Goal: Task Accomplishment & Management: Manage account settings

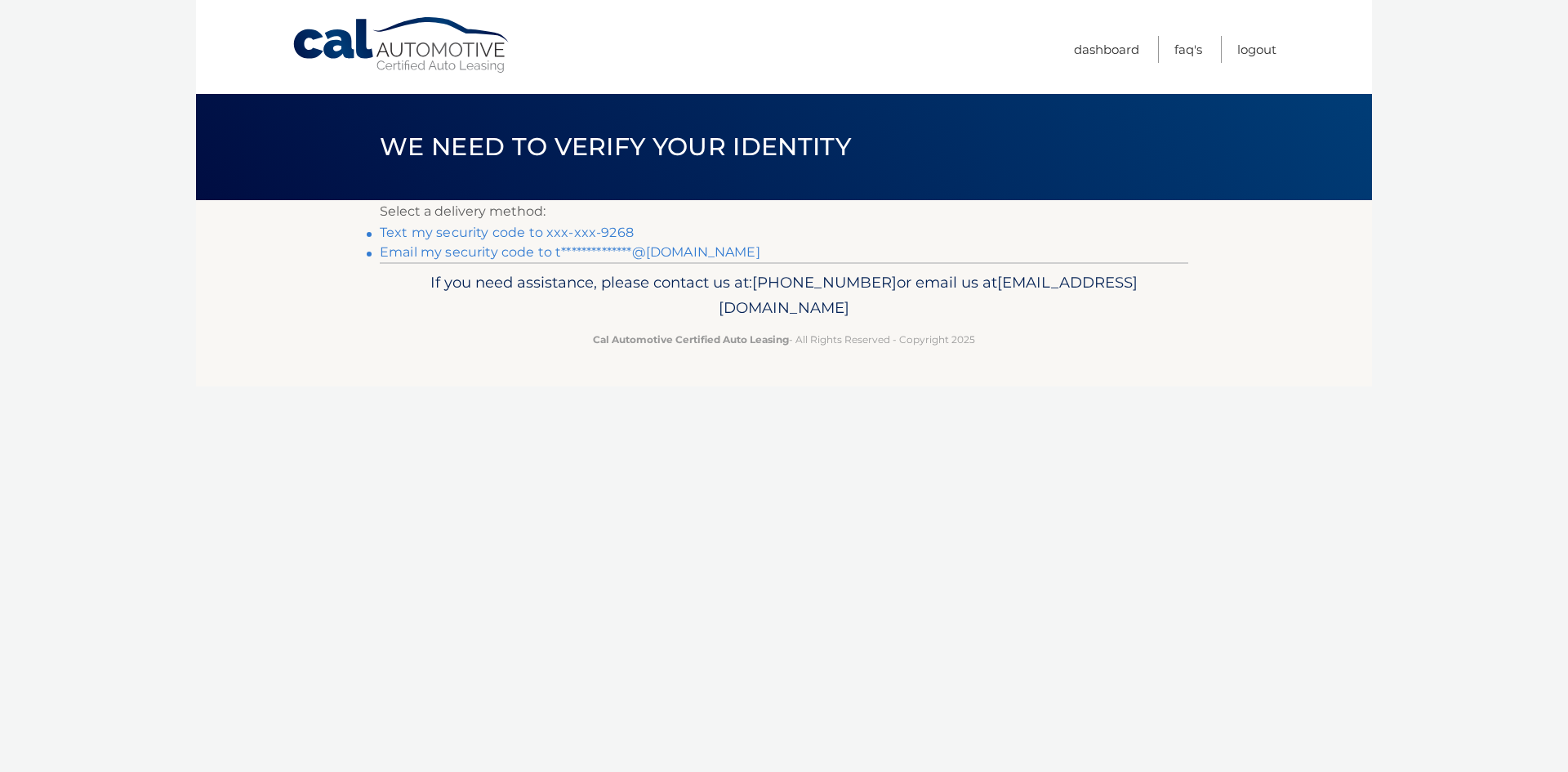
click at [667, 252] on link "**********" at bounding box center [570, 252] width 380 height 16
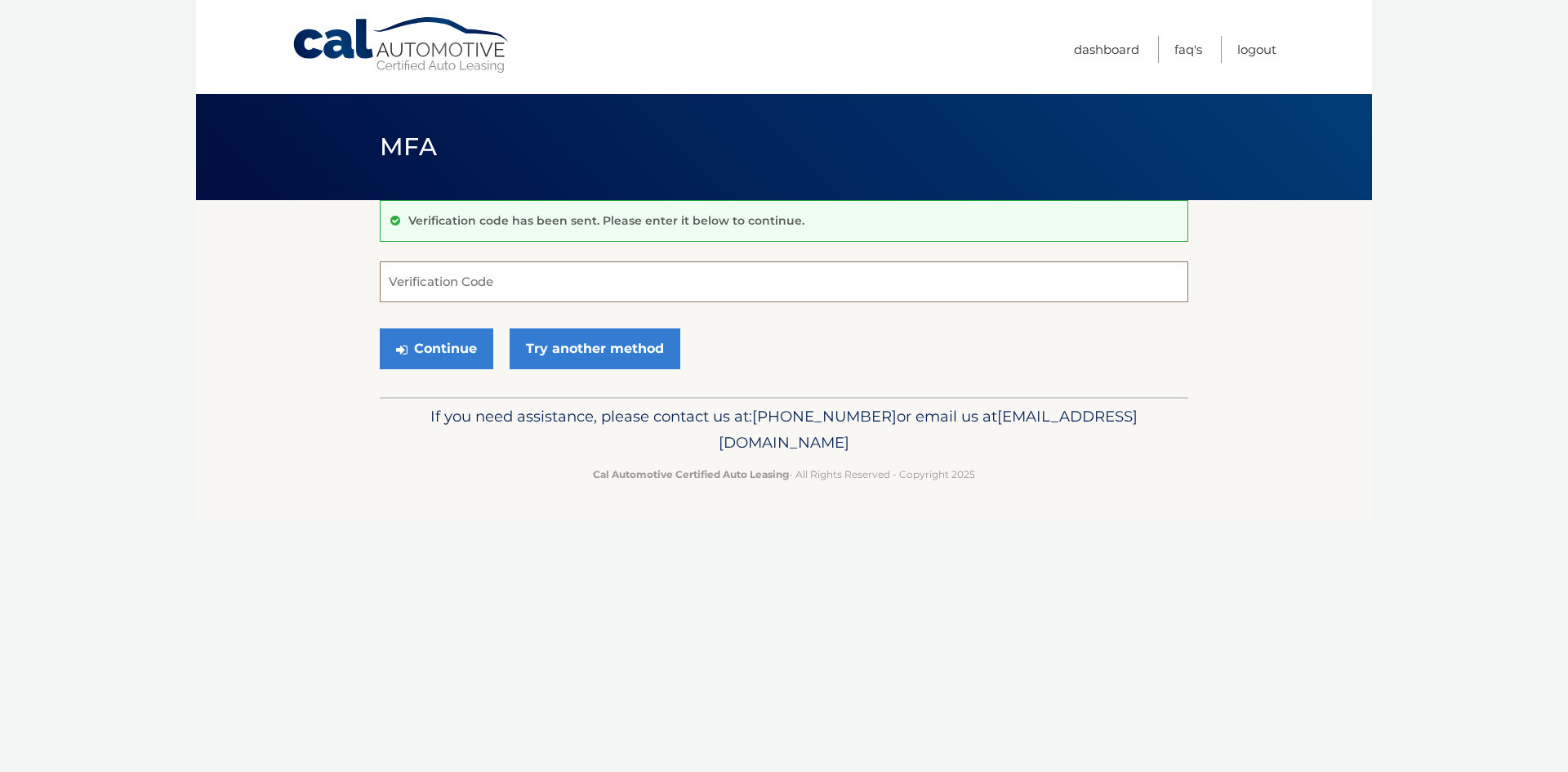
paste input "152425"
type input "152425"
click at [464, 352] on button "Continue" at bounding box center [436, 348] width 113 height 41
click at [444, 348] on button "Continue" at bounding box center [436, 348] width 113 height 41
click at [444, 354] on button "Continue" at bounding box center [436, 348] width 113 height 41
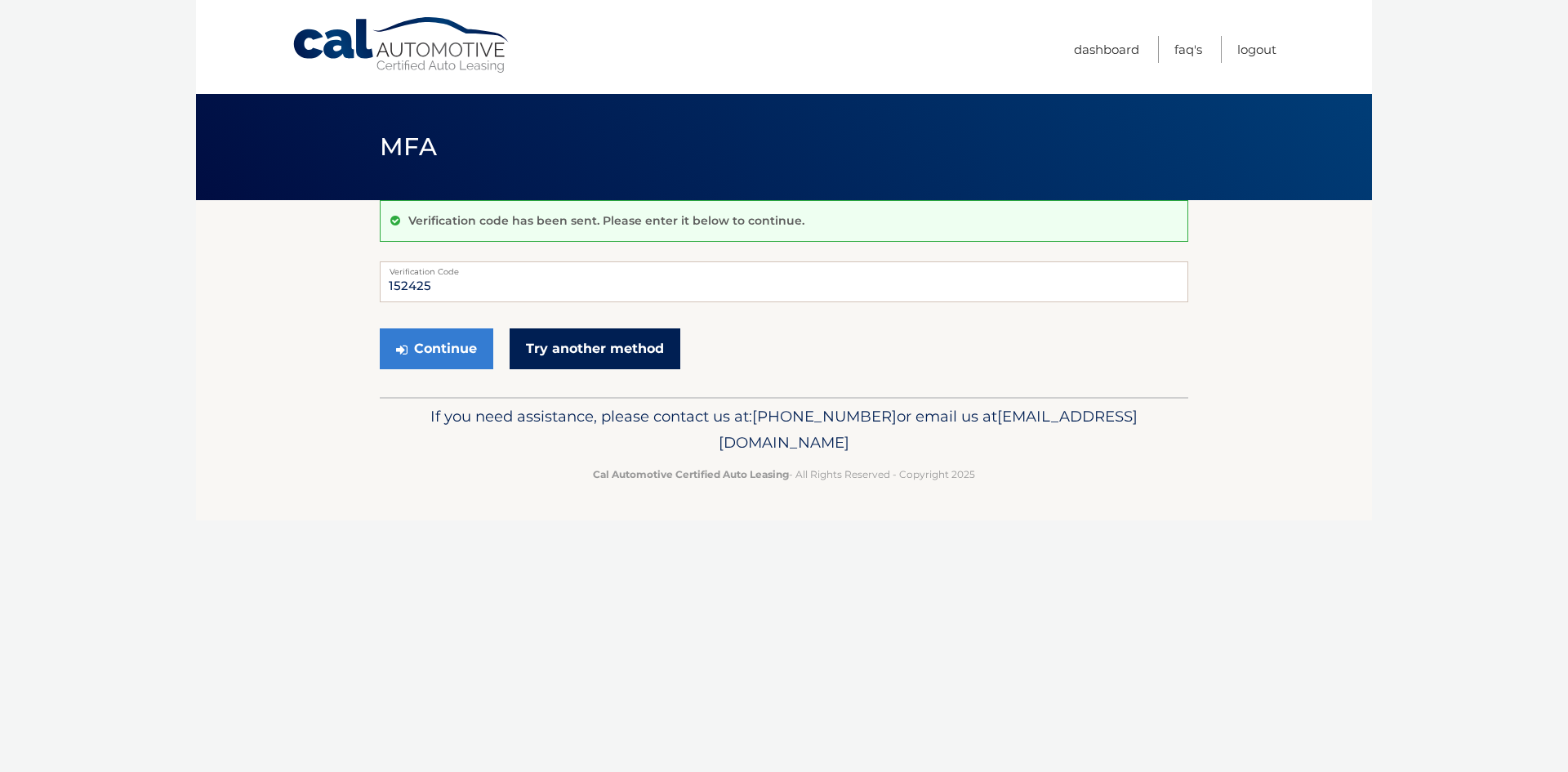
click at [614, 348] on link "Try another method" at bounding box center [595, 348] width 170 height 41
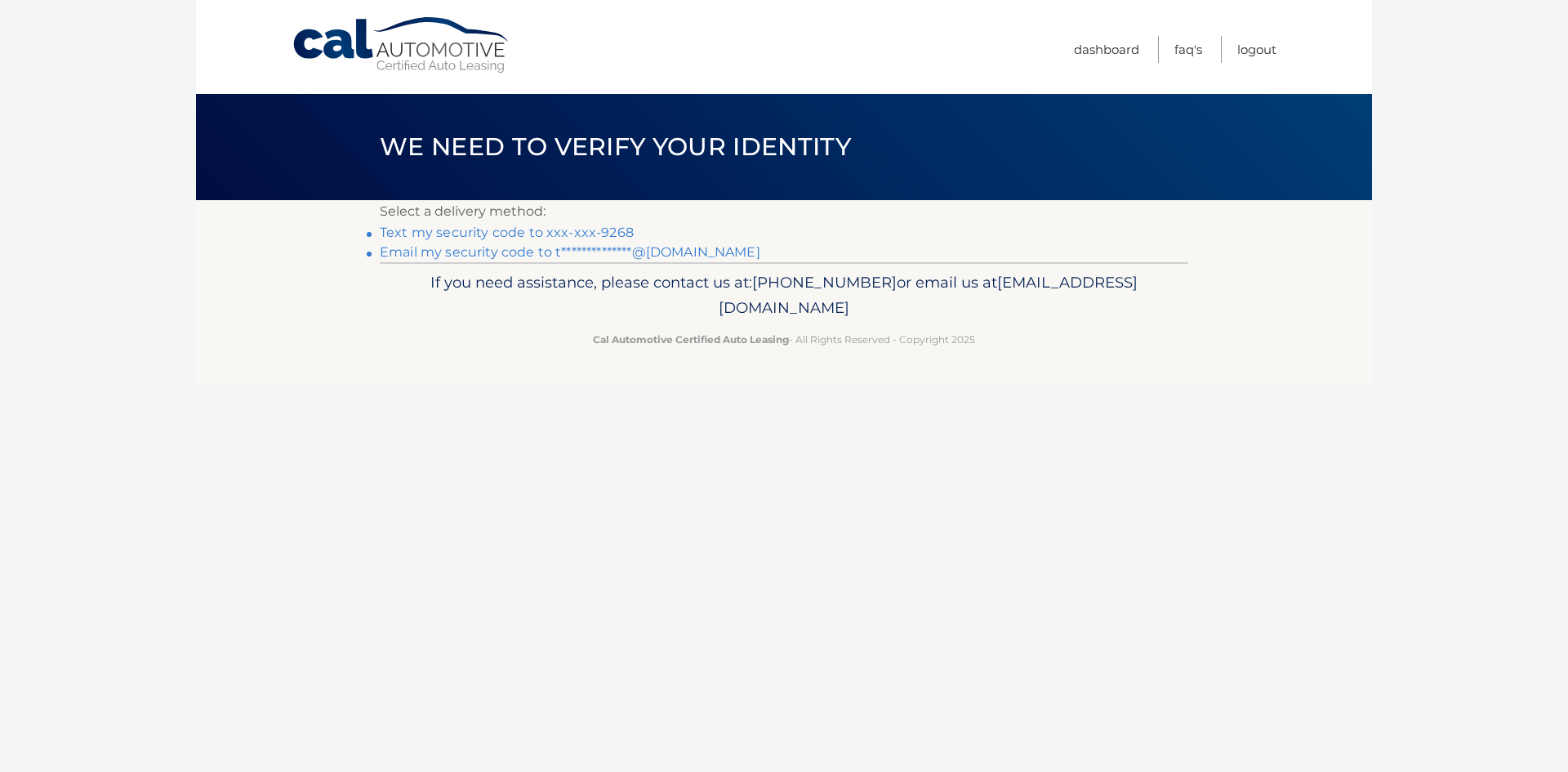
click at [535, 252] on link "**********" at bounding box center [570, 252] width 380 height 16
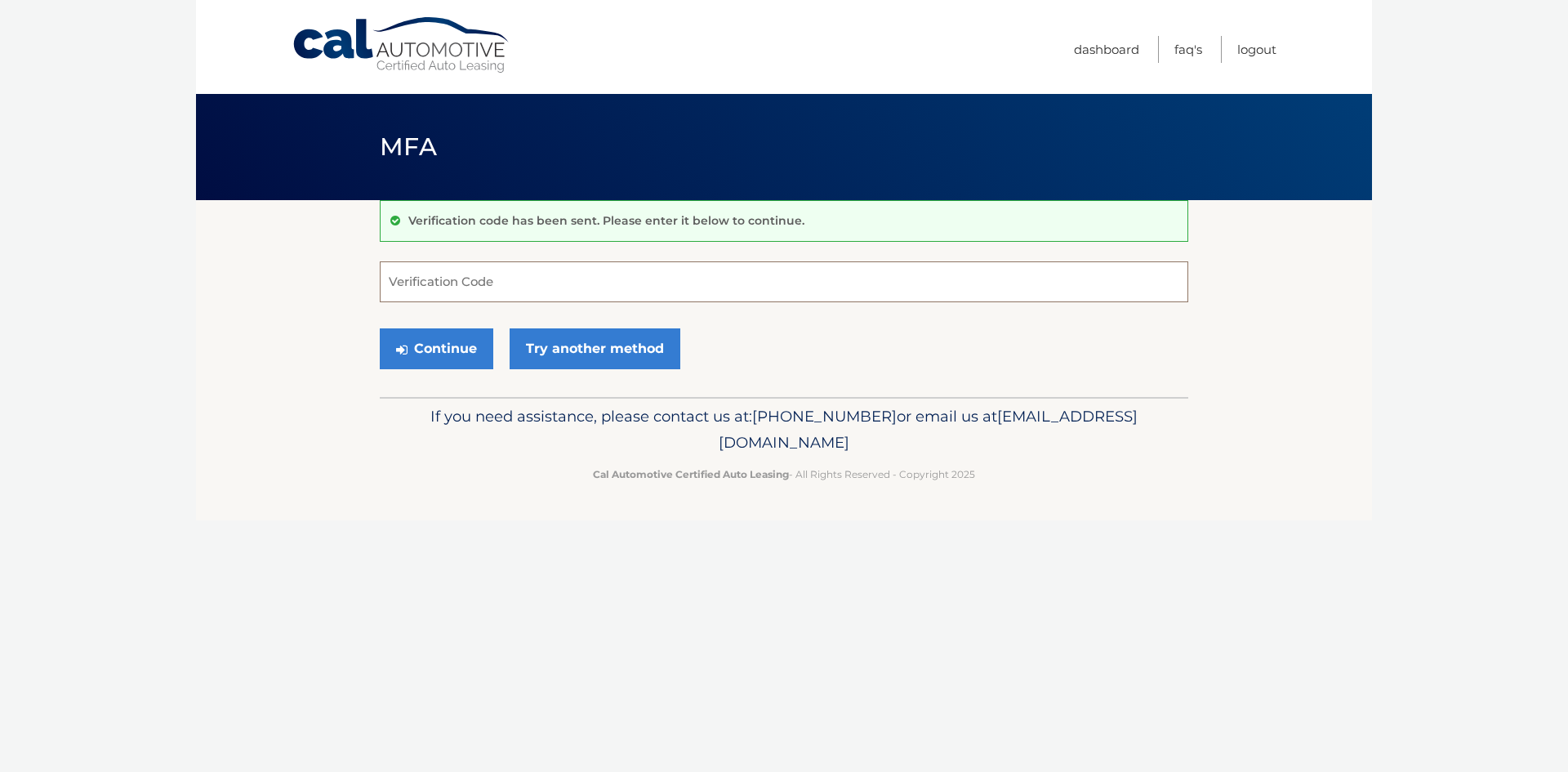
drag, startPoint x: 517, startPoint y: 248, endPoint x: 502, endPoint y: 275, distance: 30.9
paste input "977383"
type input "977383"
click at [452, 348] on button "Continue" at bounding box center [436, 348] width 113 height 41
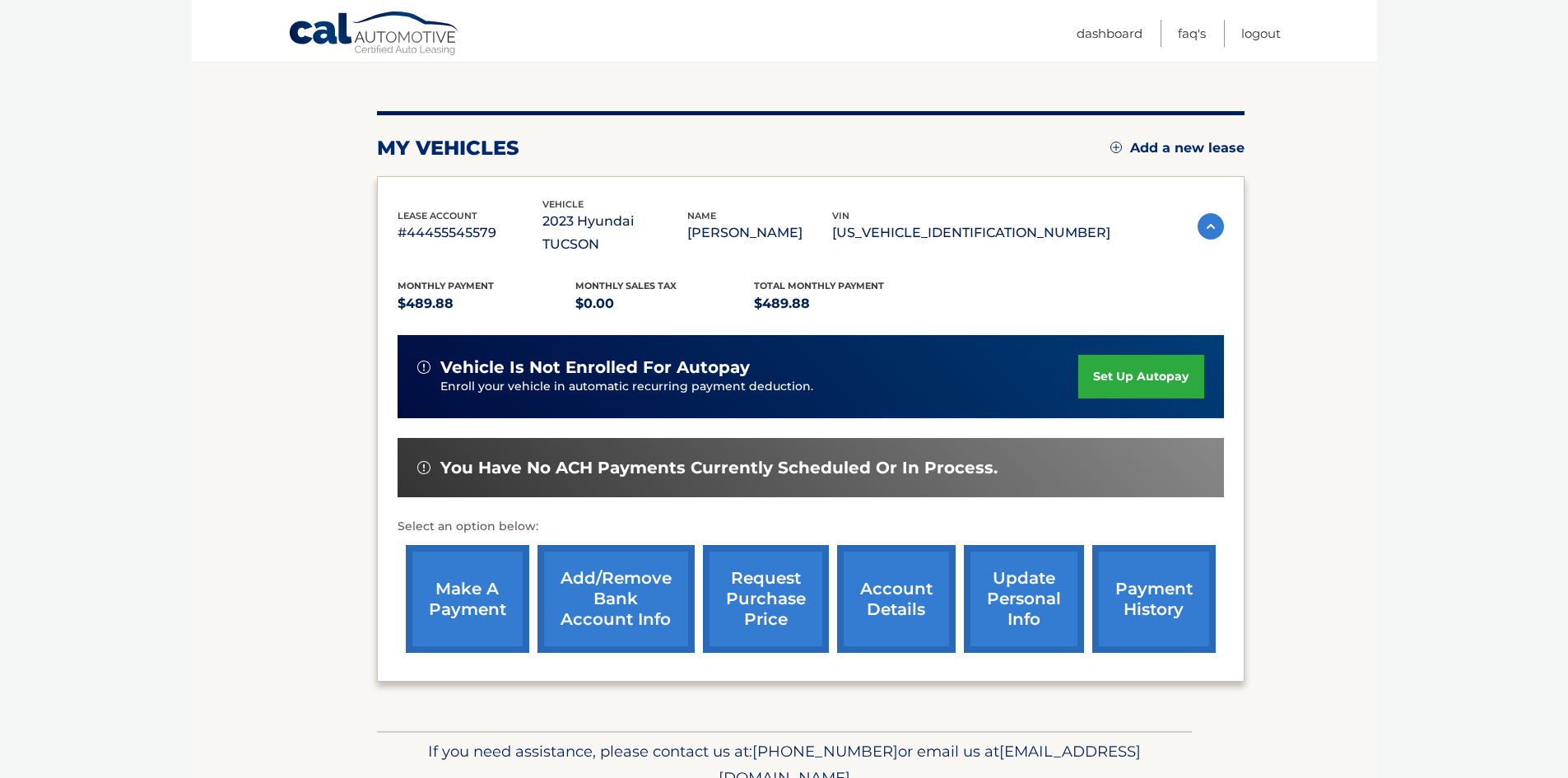
scroll to position [220, 0]
